Goal: Find specific page/section: Find specific page/section

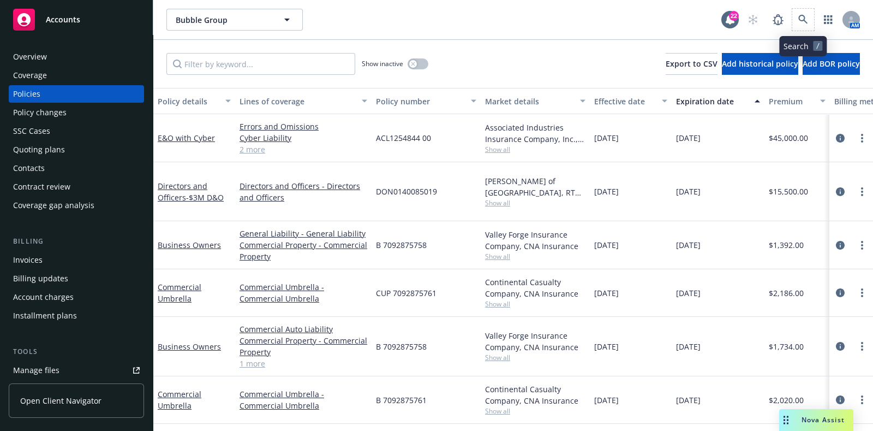
click at [793, 9] on span at bounding box center [803, 20] width 22 height 22
click at [798, 17] on icon at bounding box center [803, 20] width 10 height 10
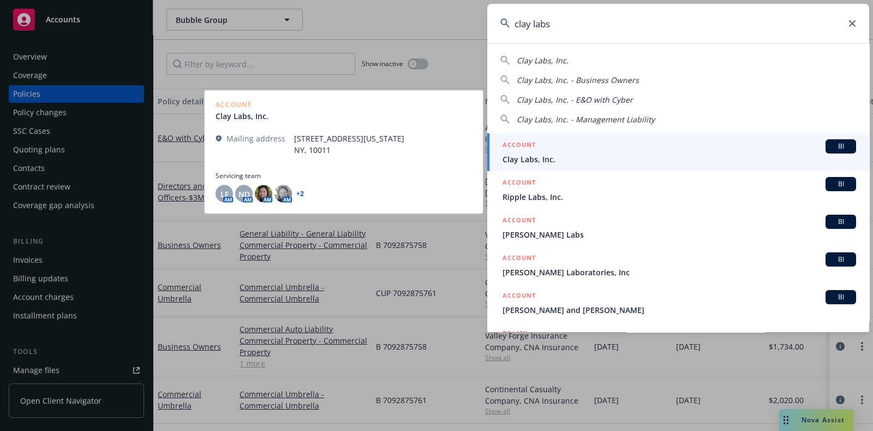
type input "clay labs"
click at [593, 151] on div "ACCOUNT BI" at bounding box center [680, 146] width 354 height 14
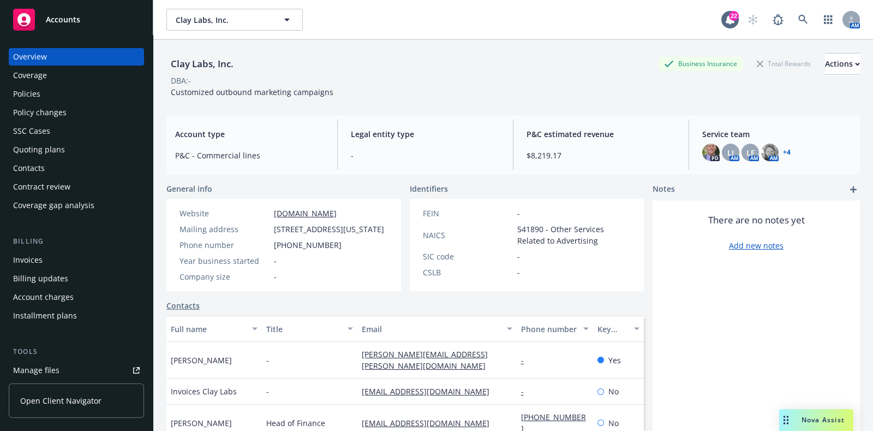
click at [35, 97] on div "Policies" at bounding box center [26, 93] width 27 height 17
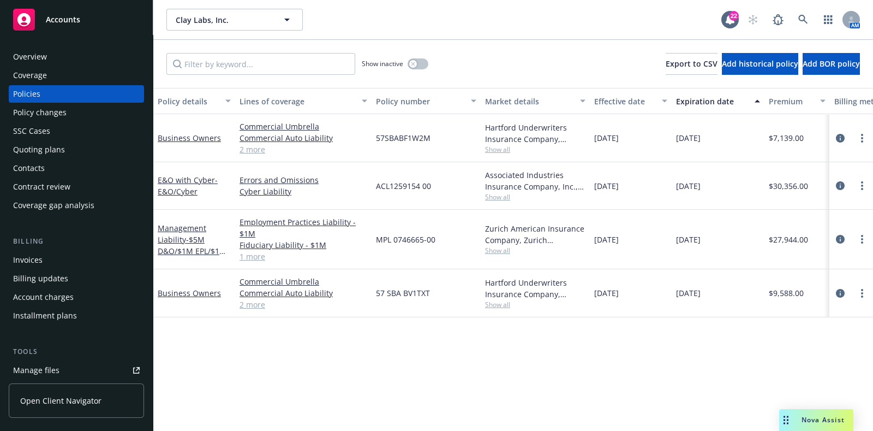
click at [59, 108] on div "Policy changes" at bounding box center [39, 112] width 53 height 17
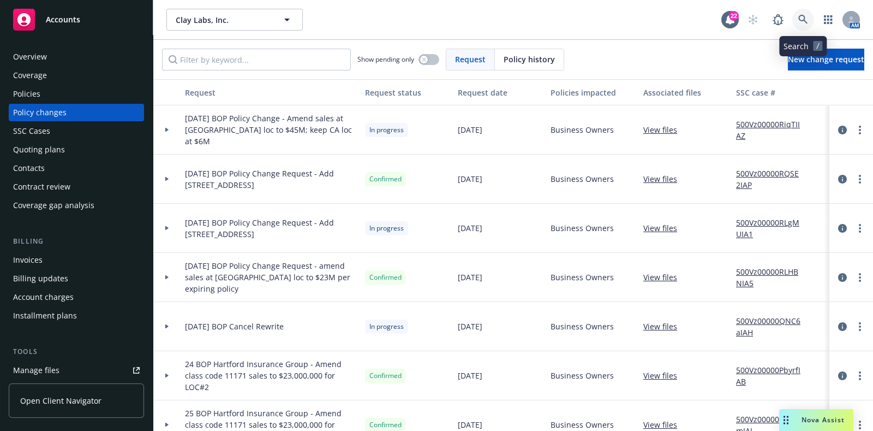
click at [801, 20] on icon at bounding box center [803, 20] width 10 height 10
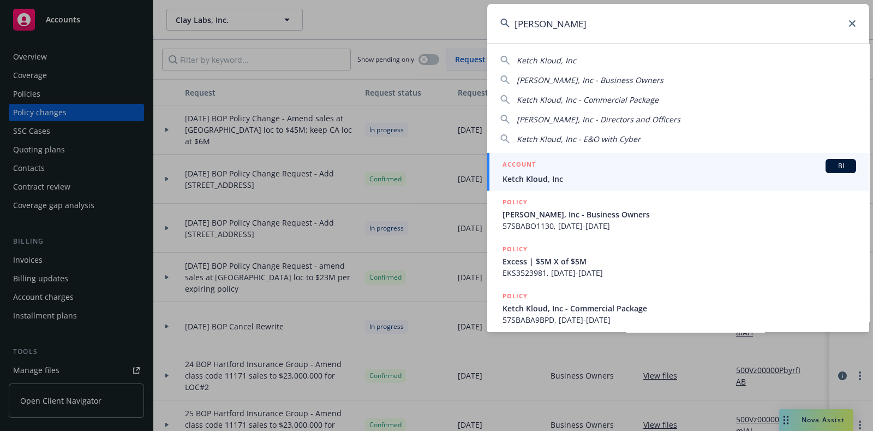
type input "[PERSON_NAME]"
click at [534, 170] on h5 "ACCOUNT" at bounding box center [519, 165] width 33 height 13
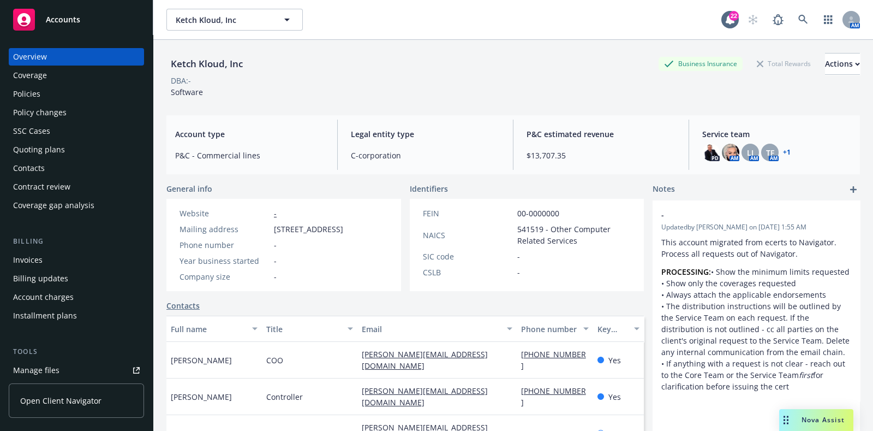
click at [43, 108] on div "Policy changes" at bounding box center [39, 112] width 53 height 17
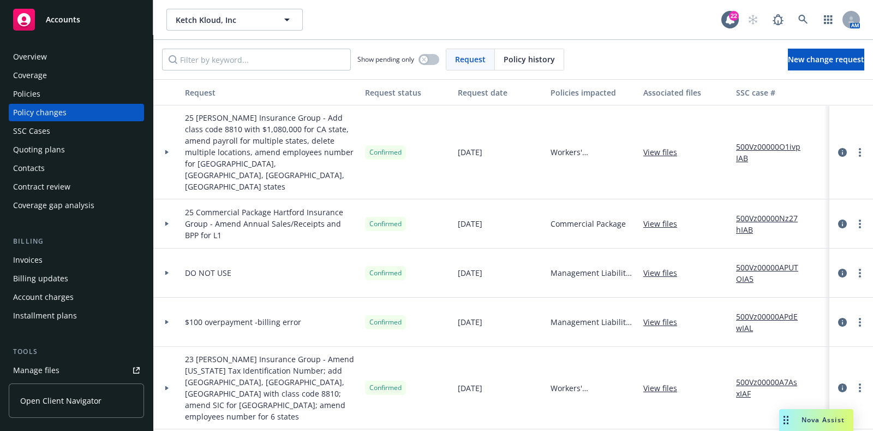
click at [158, 150] on div at bounding box center [167, 152] width 19 height 4
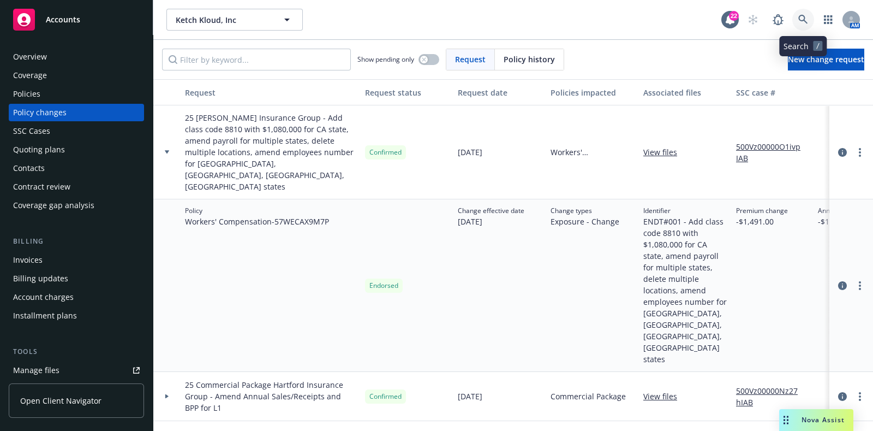
click at [807, 21] on icon at bounding box center [803, 20] width 10 height 10
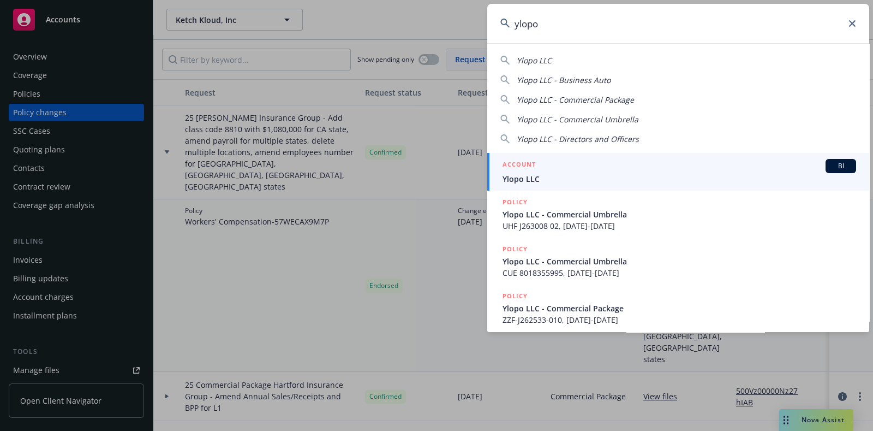
type input "ylopo"
click at [555, 175] on span "Ylopo LLC" at bounding box center [680, 178] width 354 height 11
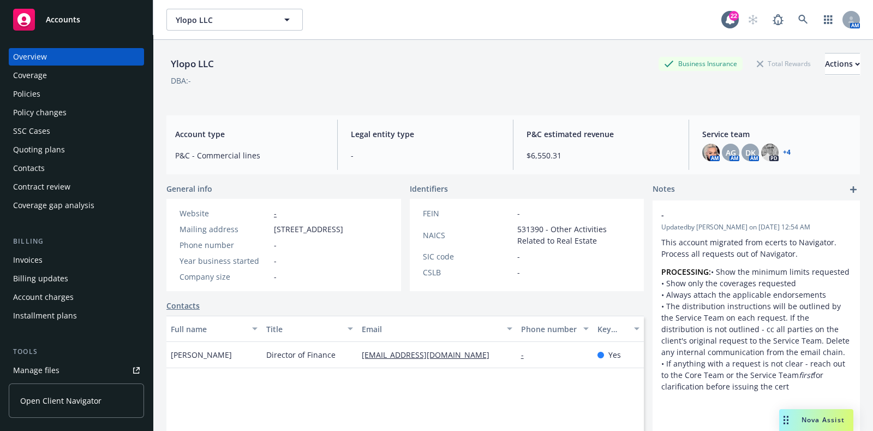
click at [71, 98] on div "Policies" at bounding box center [76, 93] width 127 height 17
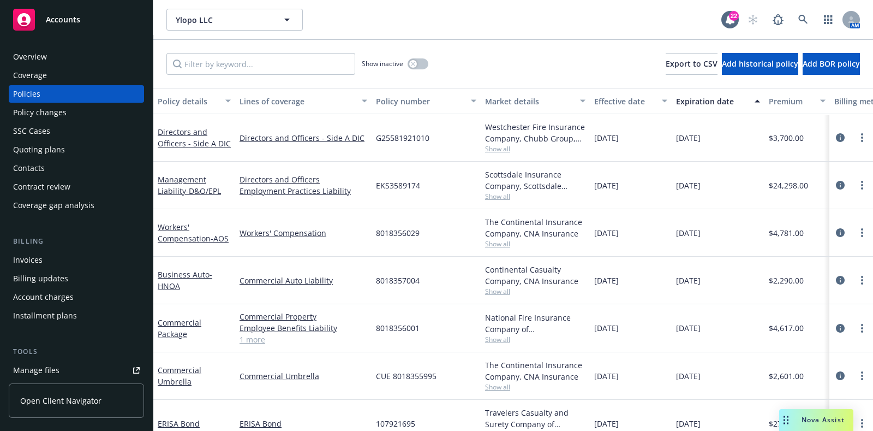
scroll to position [26, 0]
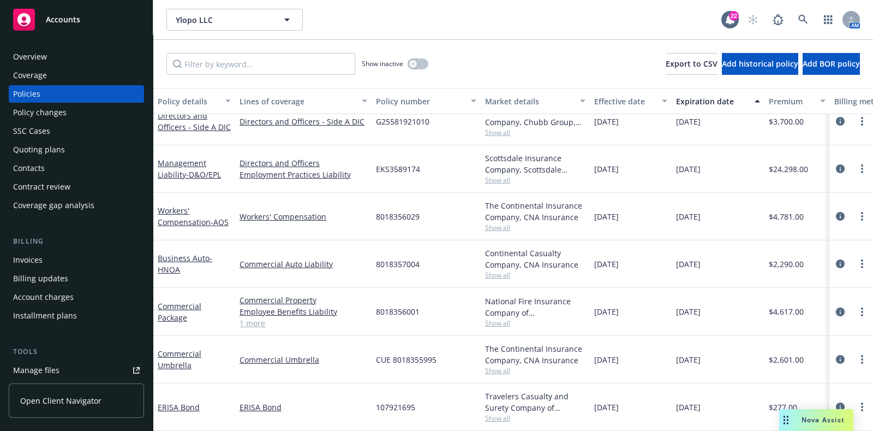
click at [836, 307] on icon "circleInformation" at bounding box center [840, 311] width 9 height 9
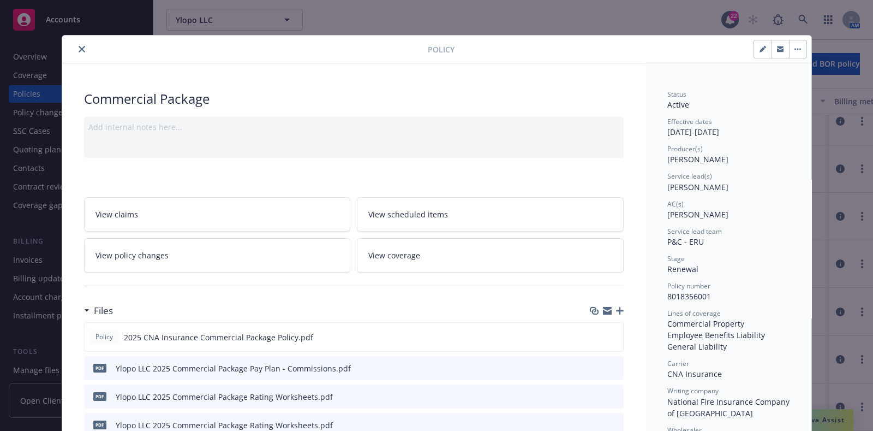
click at [79, 50] on icon "close" at bounding box center [82, 49] width 7 height 7
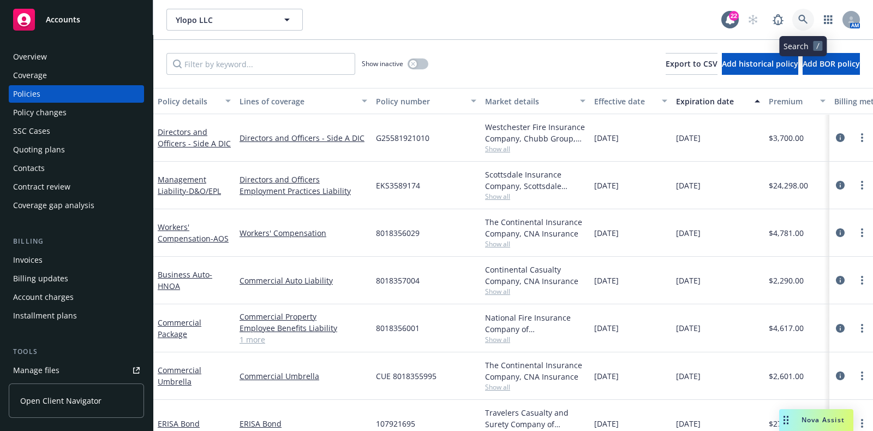
click at [812, 14] on link at bounding box center [803, 20] width 22 height 22
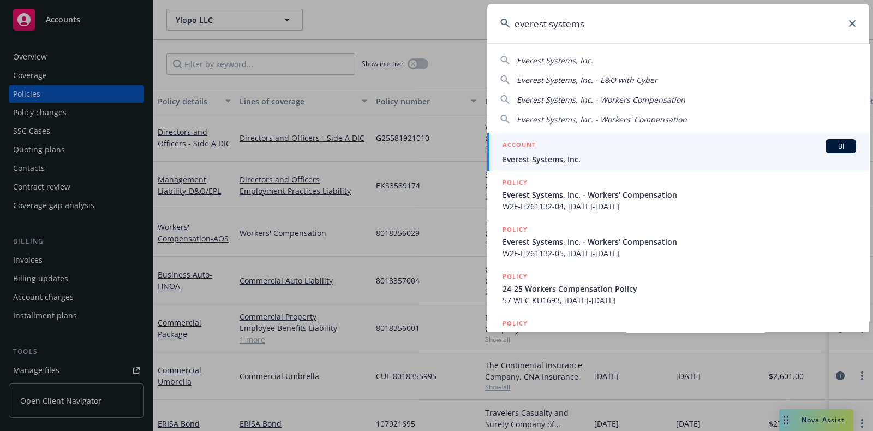
type input "everest systems"
click at [574, 149] on div "ACCOUNT BI" at bounding box center [680, 146] width 354 height 14
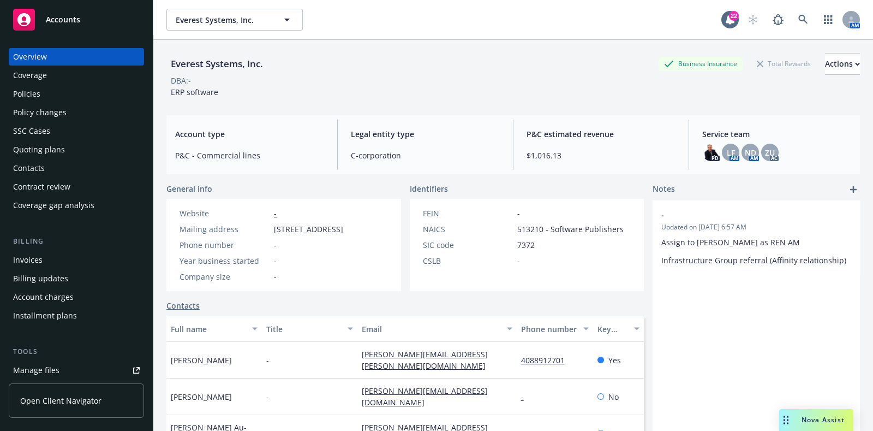
click at [77, 115] on div "Policy changes" at bounding box center [76, 112] width 127 height 17
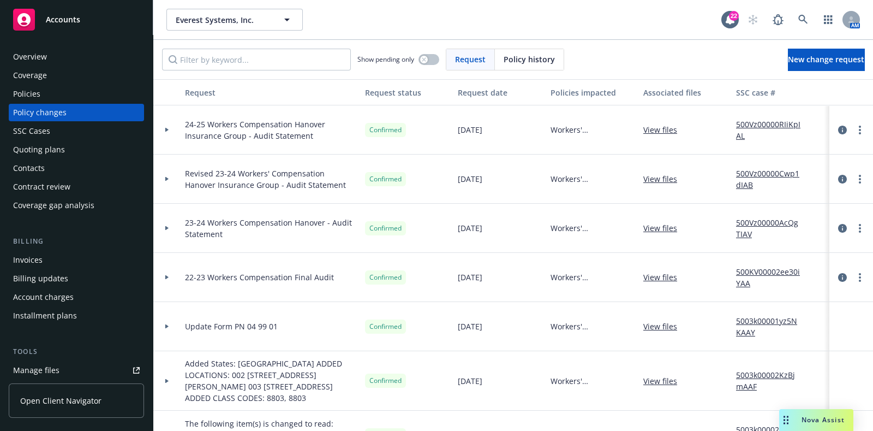
click at [177, 129] on div at bounding box center [166, 129] width 27 height 49
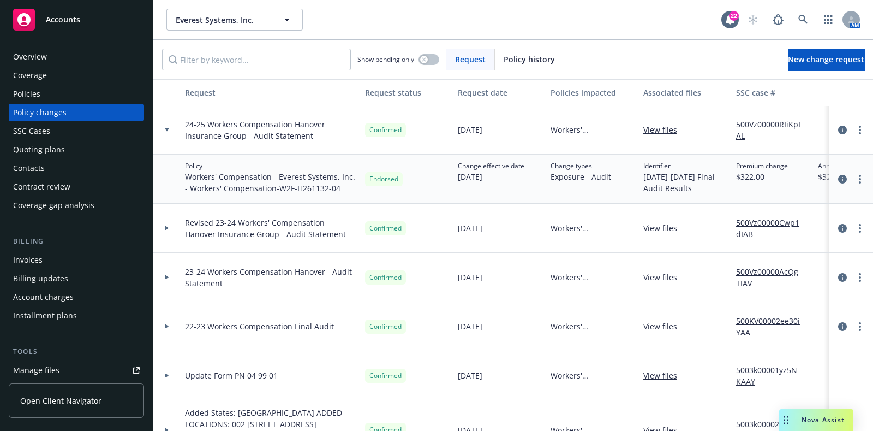
click at [176, 230] on div at bounding box center [166, 228] width 27 height 49
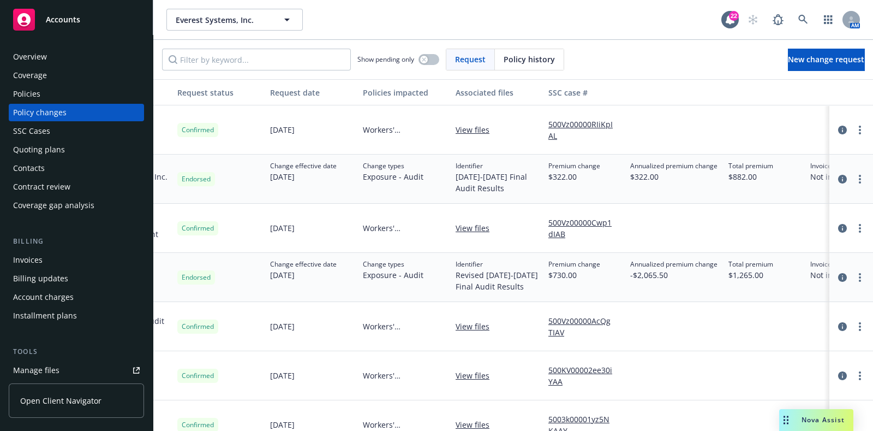
scroll to position [0, 188]
click at [811, 14] on link at bounding box center [803, 20] width 22 height 22
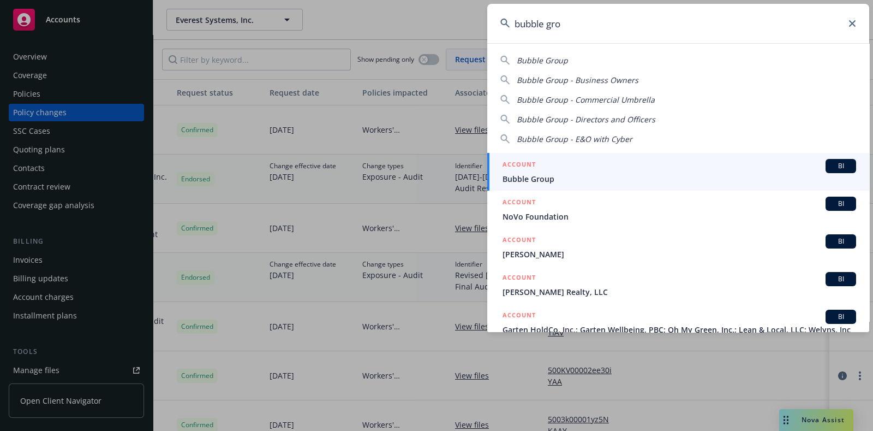
type input "bubble gro"
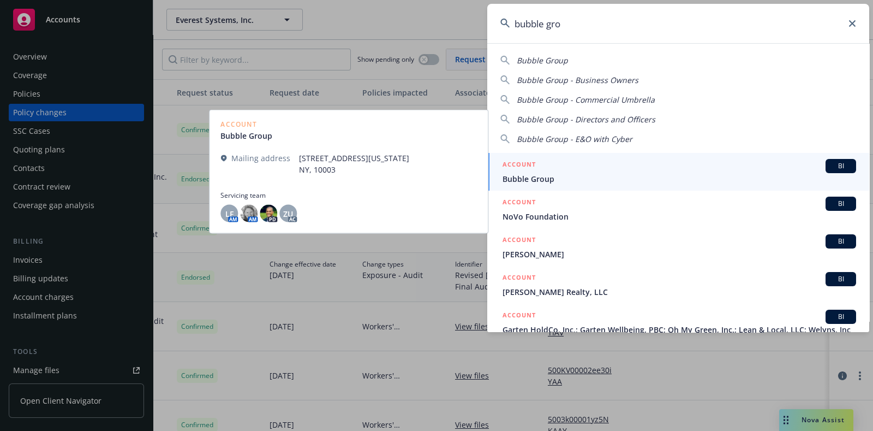
click at [568, 169] on div "ACCOUNT BI" at bounding box center [680, 166] width 354 height 14
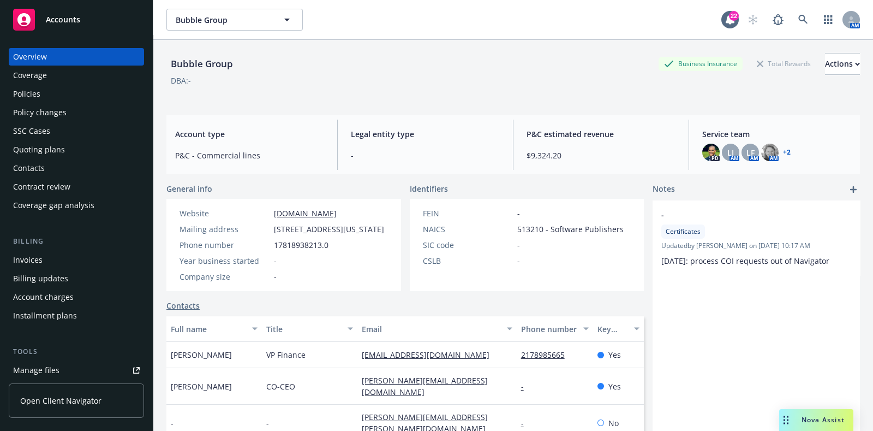
click at [65, 109] on div "Policy changes" at bounding box center [76, 112] width 127 height 17
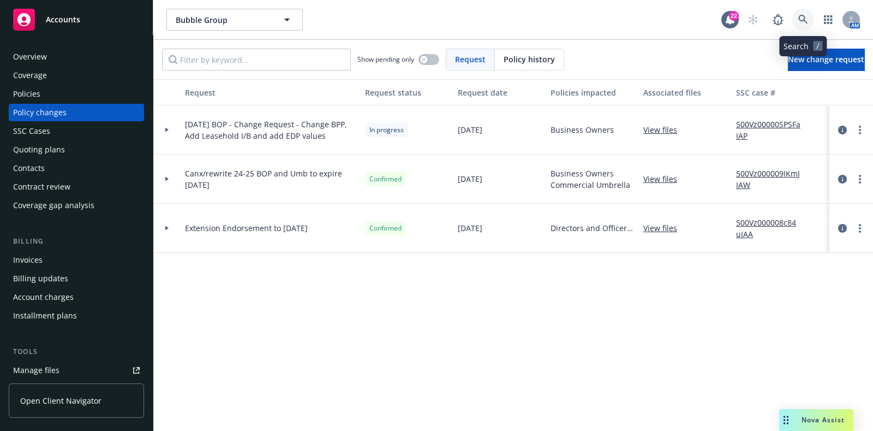
click at [797, 23] on link at bounding box center [803, 20] width 22 height 22
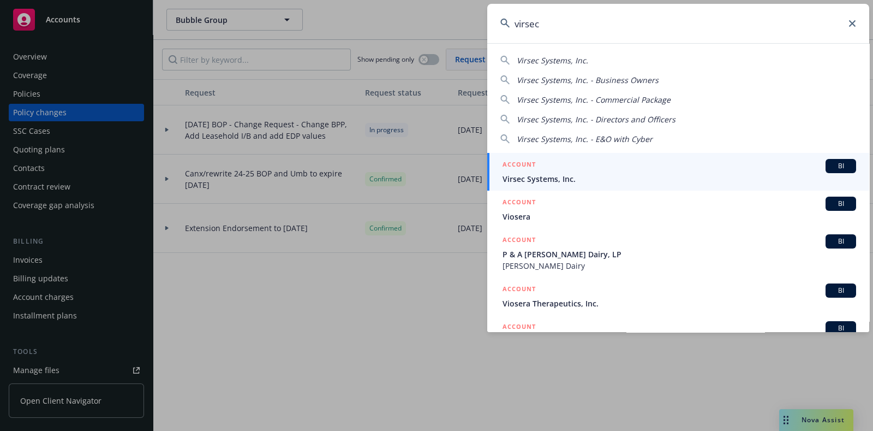
type input "virsec"
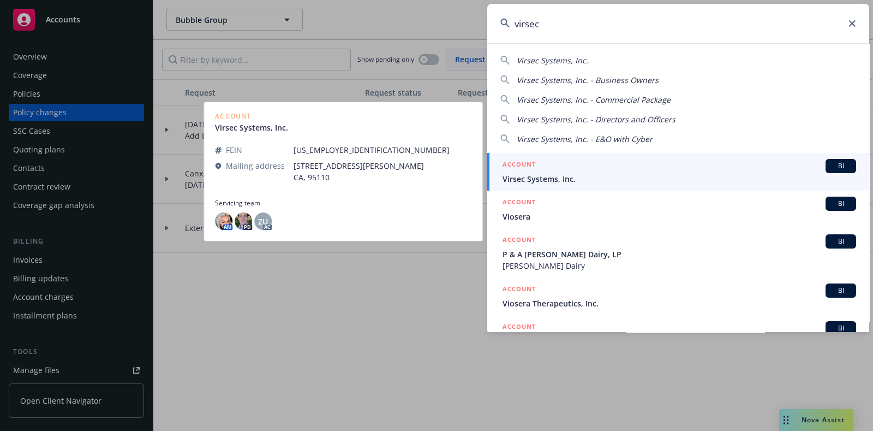
click at [596, 173] on span "Virsec Systems, Inc." at bounding box center [680, 178] width 354 height 11
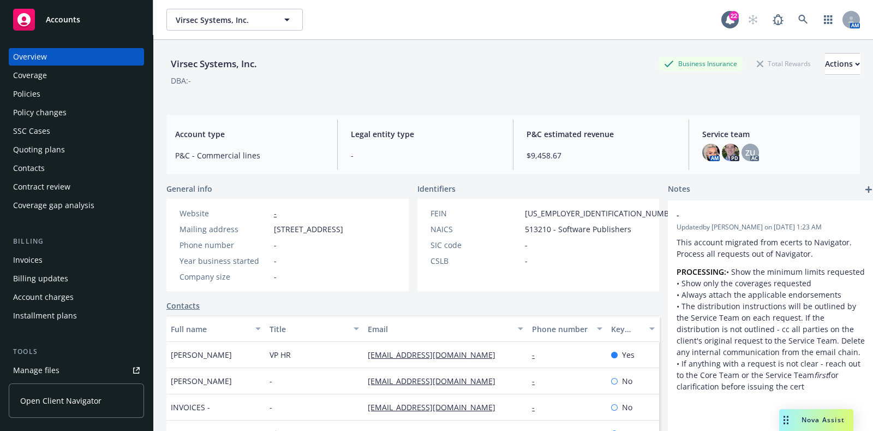
click at [49, 91] on div "Policies" at bounding box center [76, 93] width 127 height 17
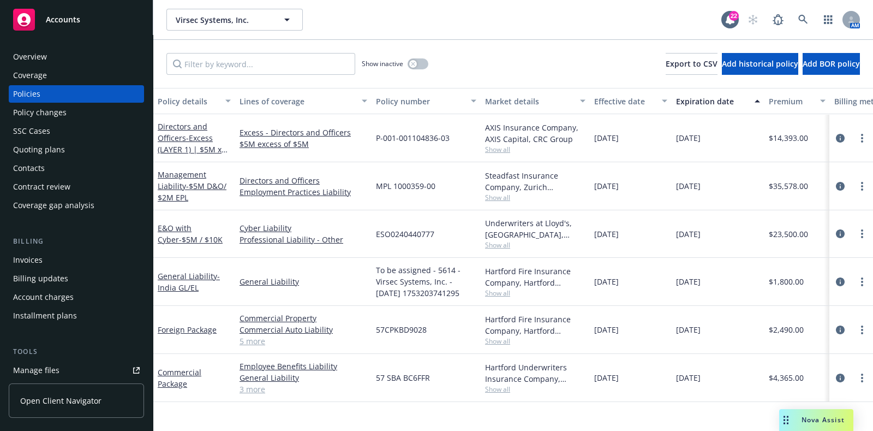
click at [76, 105] on div "Policy changes" at bounding box center [76, 112] width 127 height 17
